Goal: Task Accomplishment & Management: Use online tool/utility

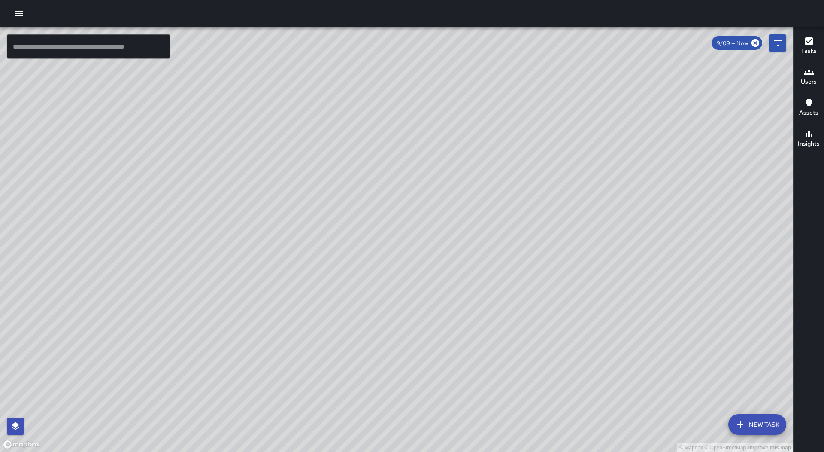
click at [22, 19] on button "button" at bounding box center [18, 13] width 17 height 17
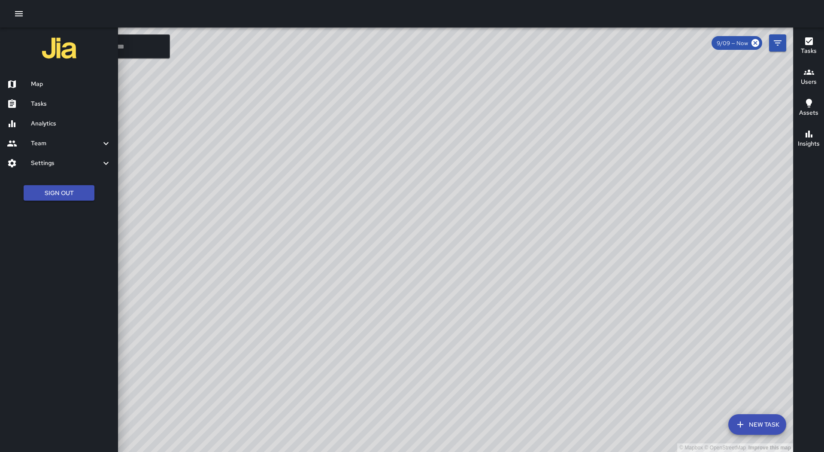
click at [74, 91] on div "Map" at bounding box center [59, 84] width 118 height 20
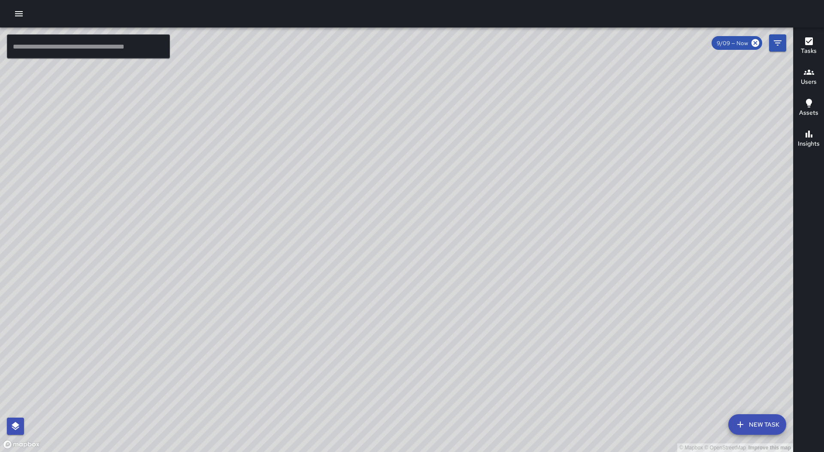
click at [31, 27] on div at bounding box center [412, 13] width 824 height 27
click at [21, 14] on icon "button" at bounding box center [19, 13] width 8 height 5
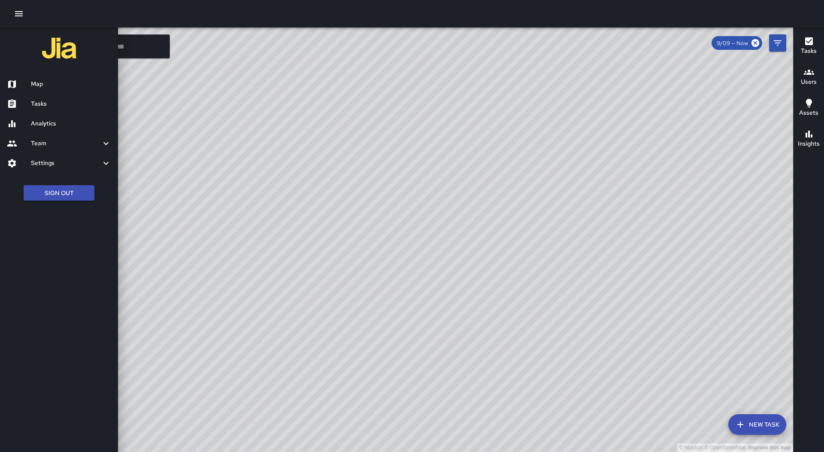
click at [61, 107] on h6 "Tasks" at bounding box center [71, 103] width 80 height 9
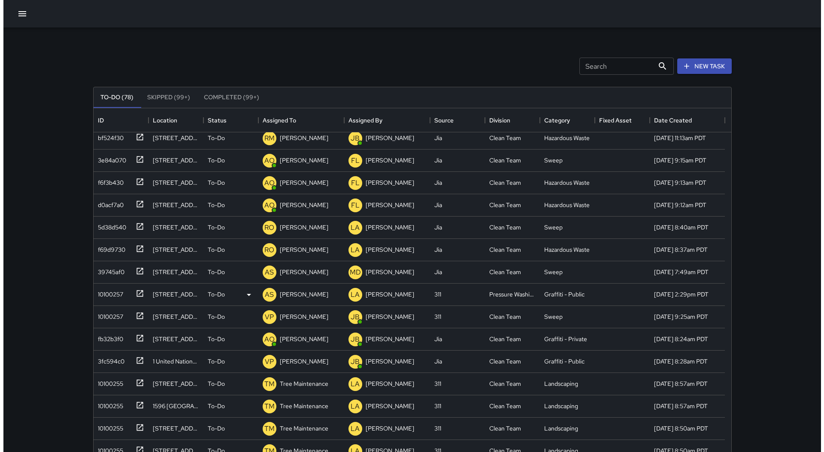
scroll to position [301, 0]
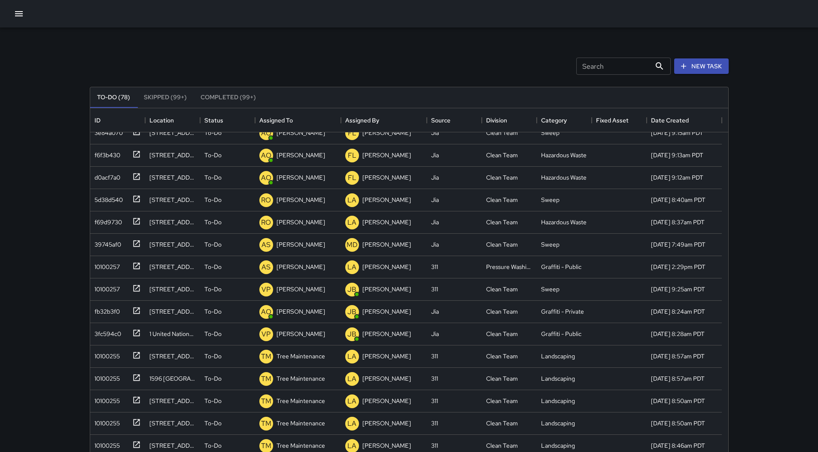
click at [15, 12] on icon "button" at bounding box center [19, 14] width 10 height 10
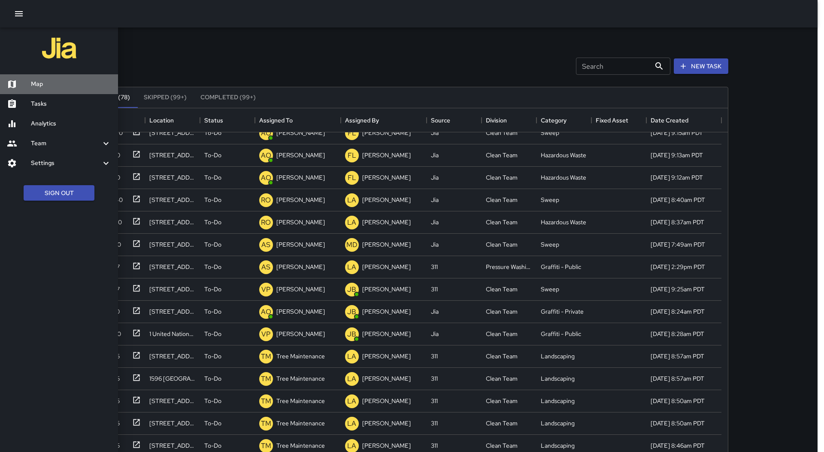
click at [42, 87] on h6 "Map" at bounding box center [71, 83] width 80 height 9
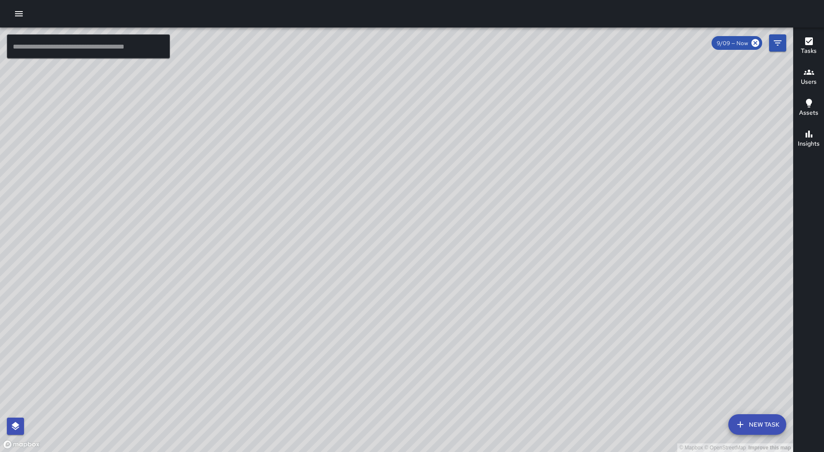
click at [812, 83] on h6 "Users" at bounding box center [809, 81] width 16 height 9
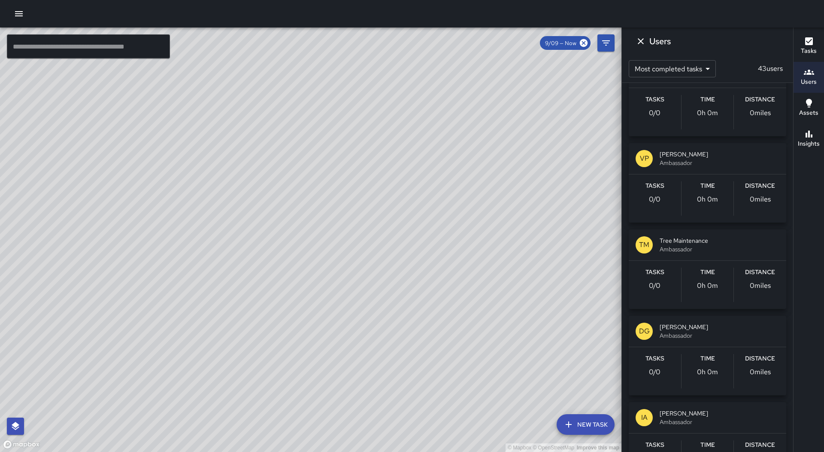
scroll to position [1975, 0]
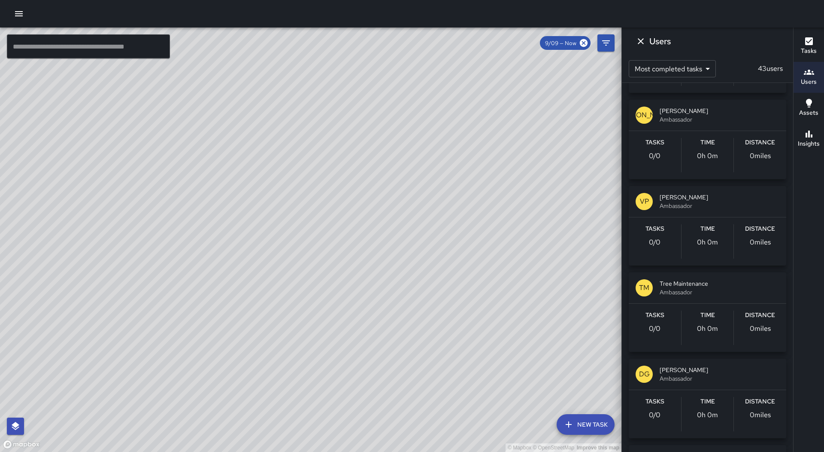
click at [723, 207] on span "Ambassador" at bounding box center [720, 205] width 120 height 9
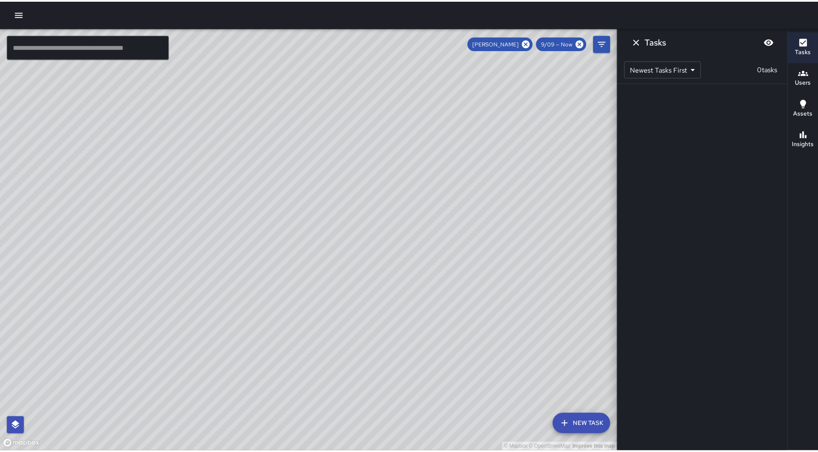
scroll to position [0, 0]
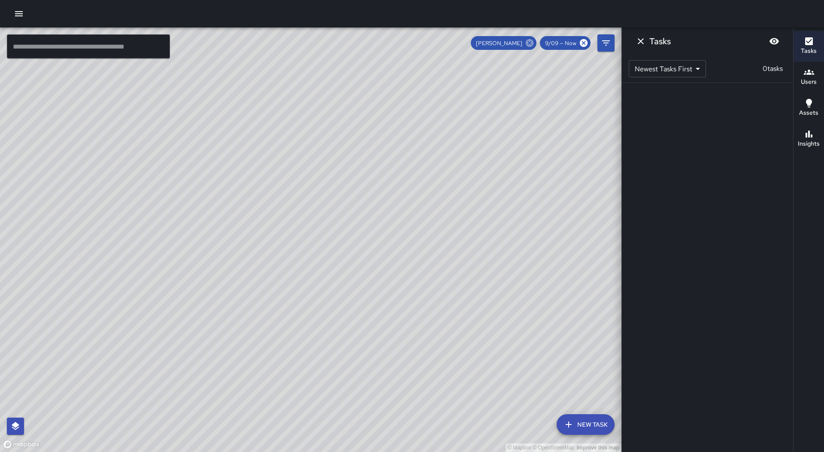
click at [530, 46] on icon at bounding box center [530, 43] width 8 height 8
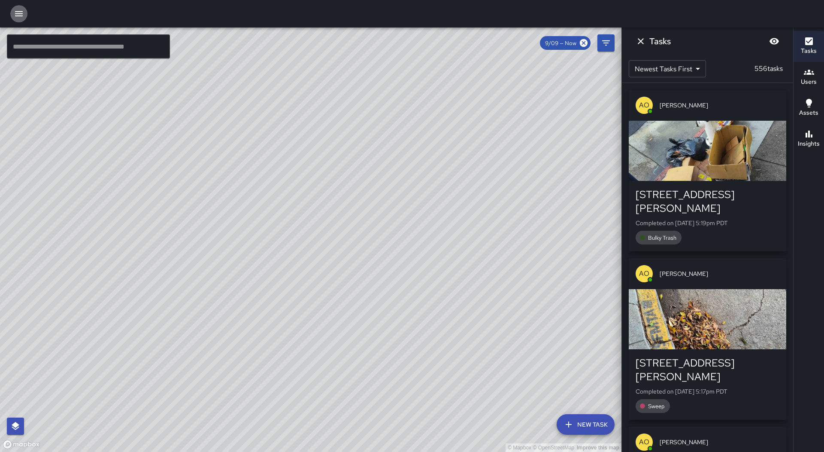
click at [15, 15] on icon "button" at bounding box center [19, 14] width 10 height 10
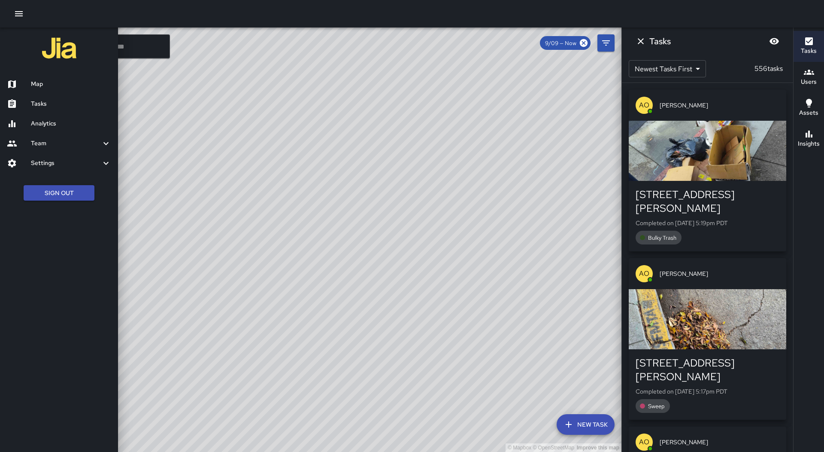
click at [68, 109] on div "Tasks" at bounding box center [59, 104] width 118 height 20
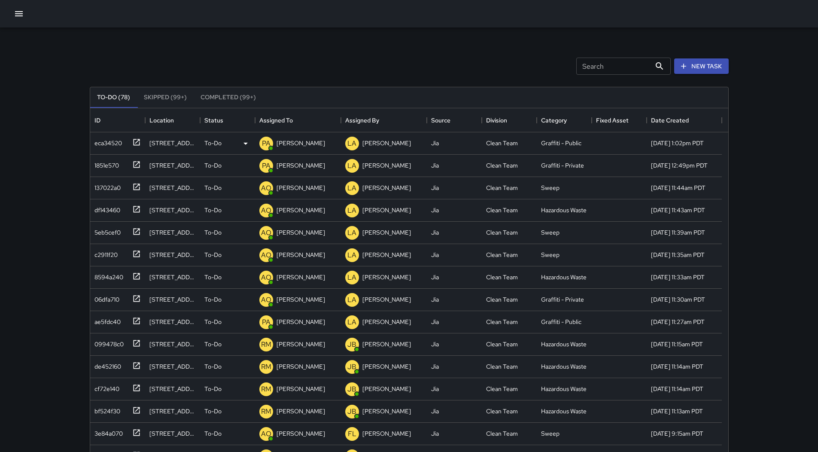
scroll to position [357, 632]
click at [285, 120] on div "Assigned To" at bounding box center [275, 120] width 33 height 24
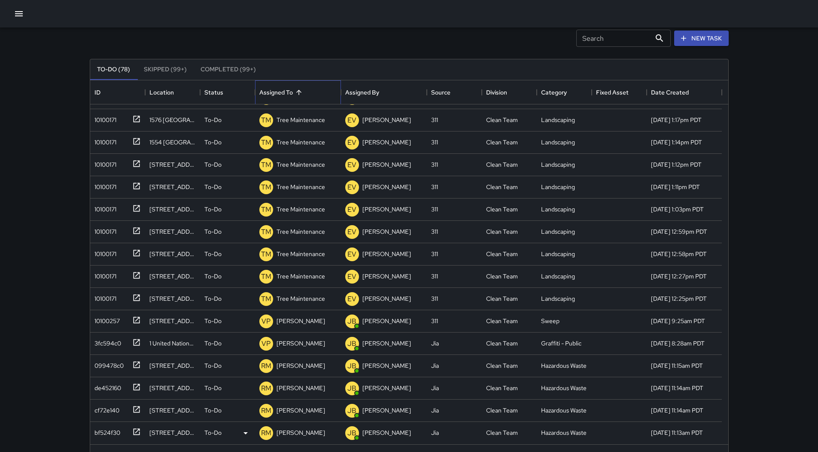
scroll to position [55, 0]
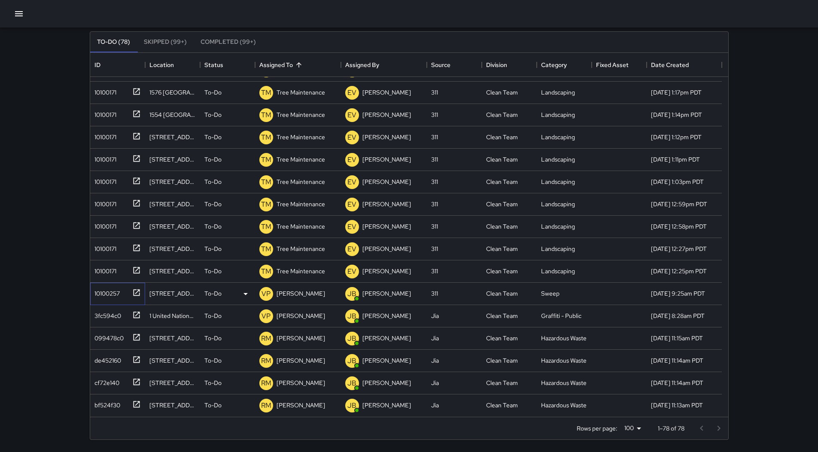
click at [101, 283] on div "10100257" at bounding box center [117, 294] width 55 height 22
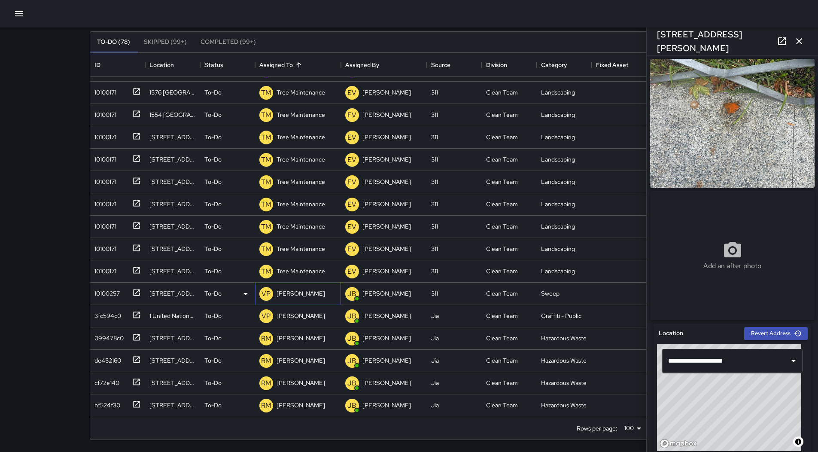
click at [301, 294] on p "[PERSON_NAME]" at bounding box center [300, 293] width 49 height 9
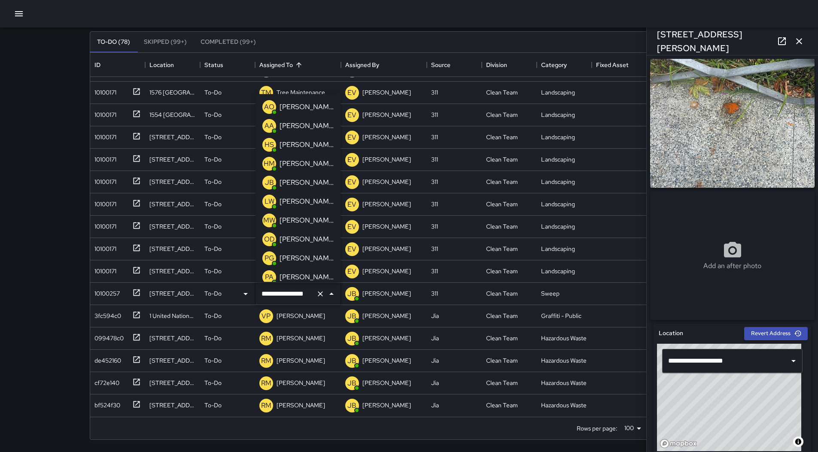
scroll to position [628, 0]
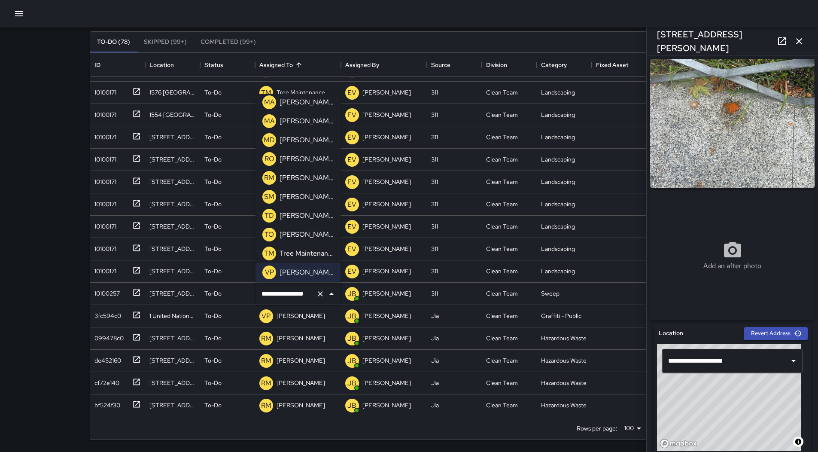
click at [0, 195] on div "Search Search New Task To-Do (78) Skipped (99+) Completed (99+) ID Location Sta…" at bounding box center [409, 198] width 818 height 507
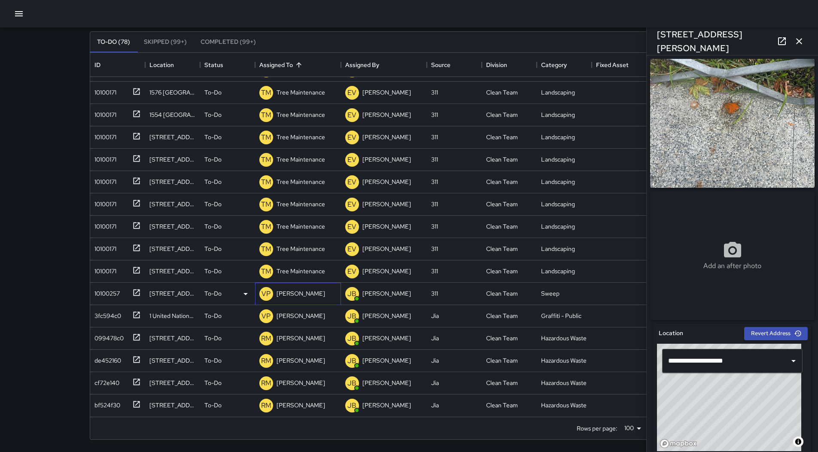
click at [288, 290] on p "[PERSON_NAME]" at bounding box center [300, 293] width 49 height 9
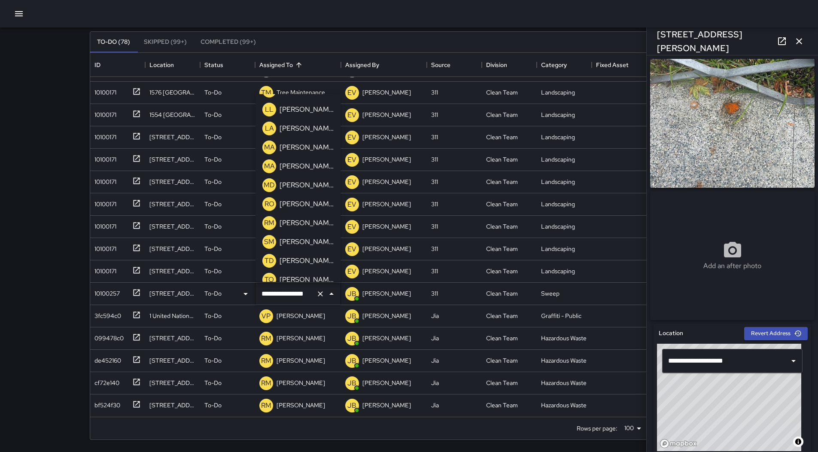
scroll to position [499, 0]
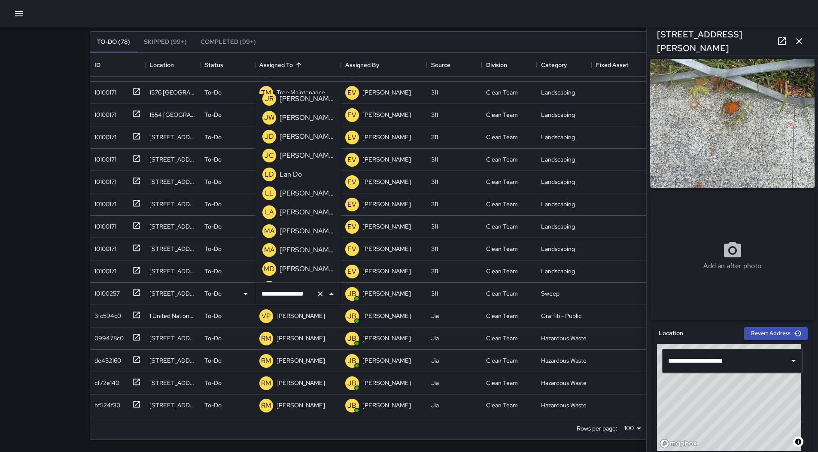
click at [284, 189] on p "[PERSON_NAME]" at bounding box center [306, 193] width 54 height 10
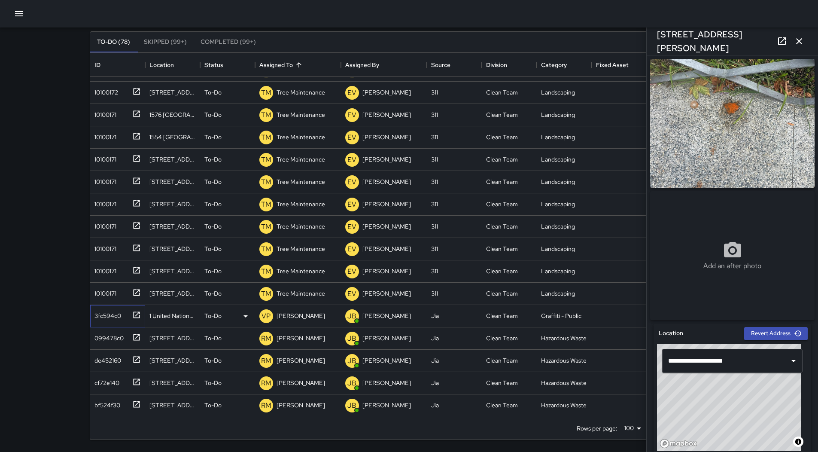
click at [110, 311] on div "3fc594c0" at bounding box center [106, 314] width 30 height 12
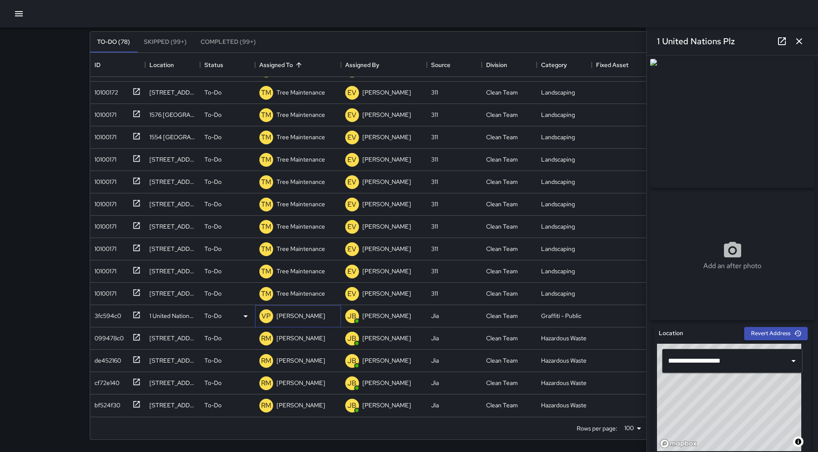
click at [303, 307] on div "VP [PERSON_NAME]" at bounding box center [292, 315] width 69 height 17
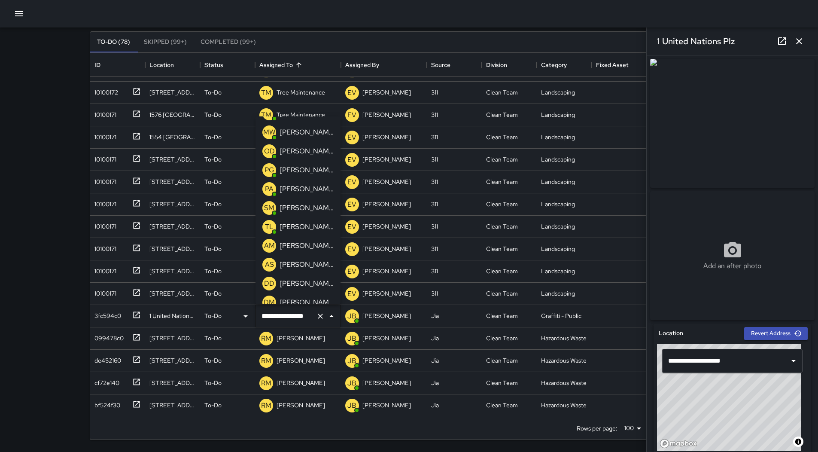
scroll to position [0, 0]
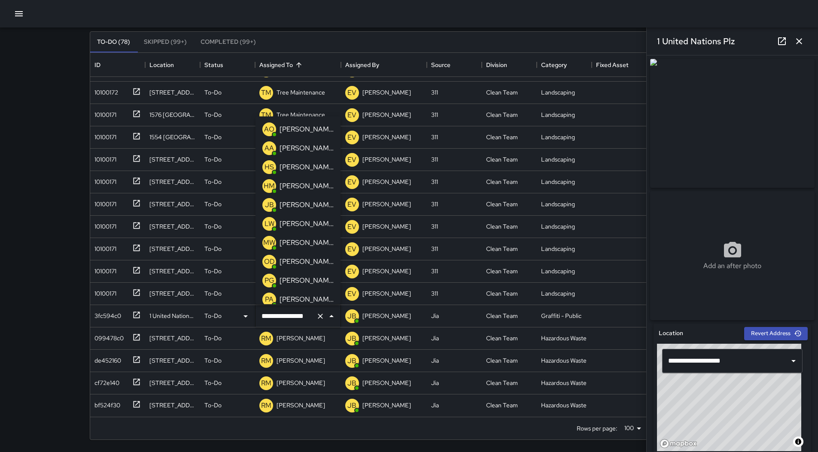
click at [310, 217] on div "[PERSON_NAME][US_STATE]" at bounding box center [307, 224] width 58 height 14
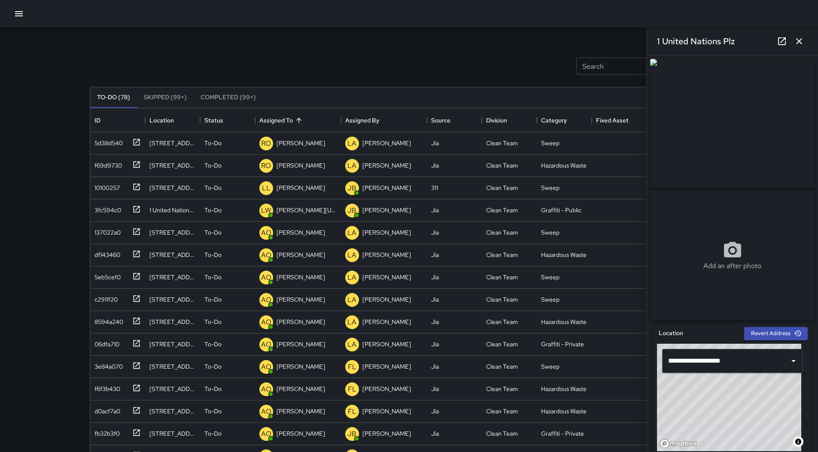
drag, startPoint x: 807, startPoint y: 36, endPoint x: 599, endPoint y: 64, distance: 209.2
click at [806, 37] on div "1 United Nations Plz" at bounding box center [732, 40] width 171 height 27
click at [15, 12] on icon "button" at bounding box center [19, 14] width 10 height 10
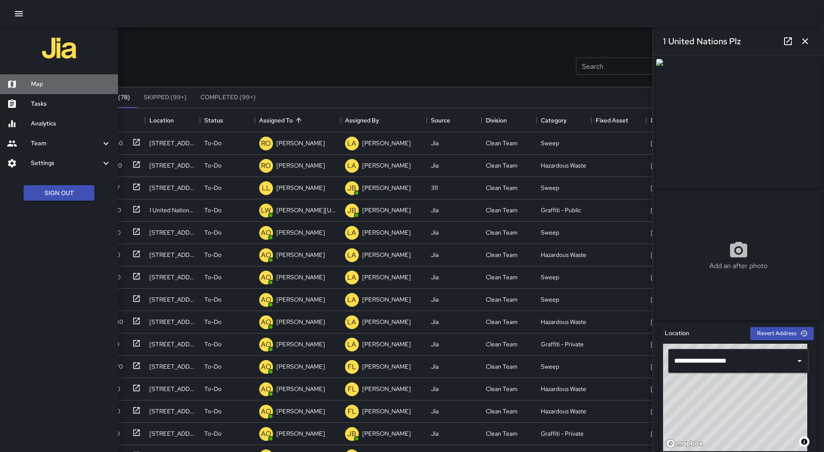
click at [39, 85] on h6 "Map" at bounding box center [71, 83] width 80 height 9
